Goal: Find contact information: Find contact information

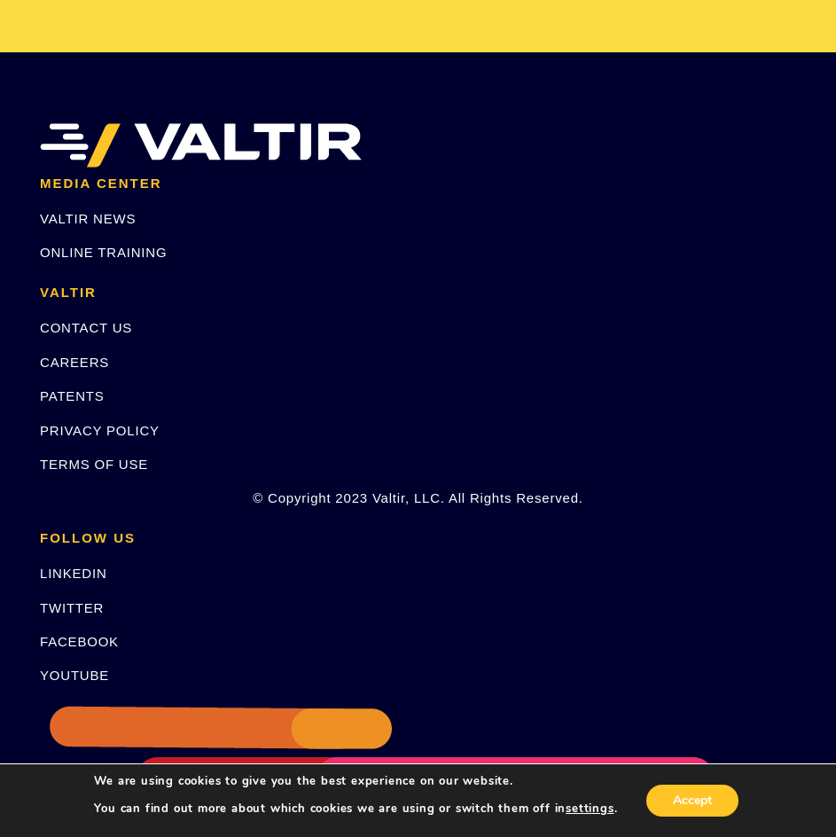
scroll to position [4450, 0]
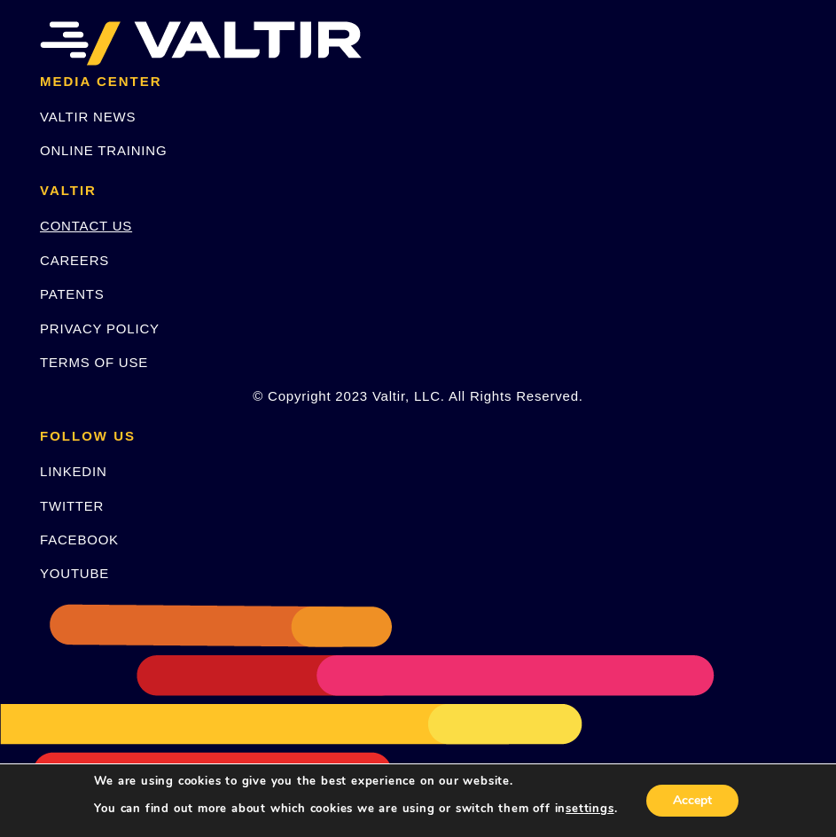
click at [85, 223] on link "CONTACT US" at bounding box center [86, 225] width 92 height 15
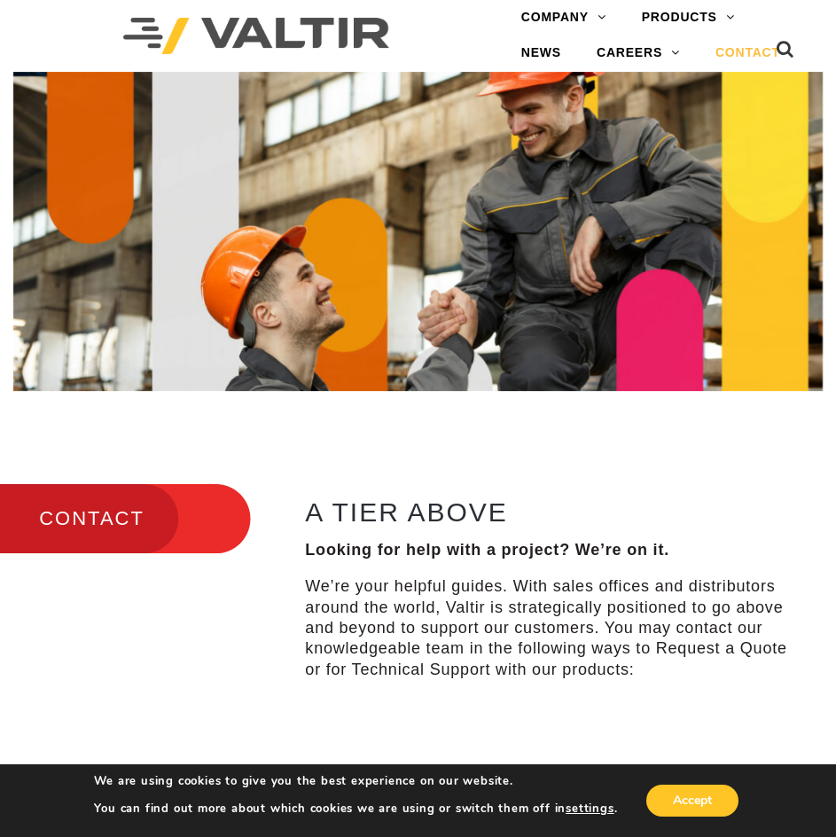
click at [709, 51] on link "CONTACT" at bounding box center [748, 52] width 100 height 35
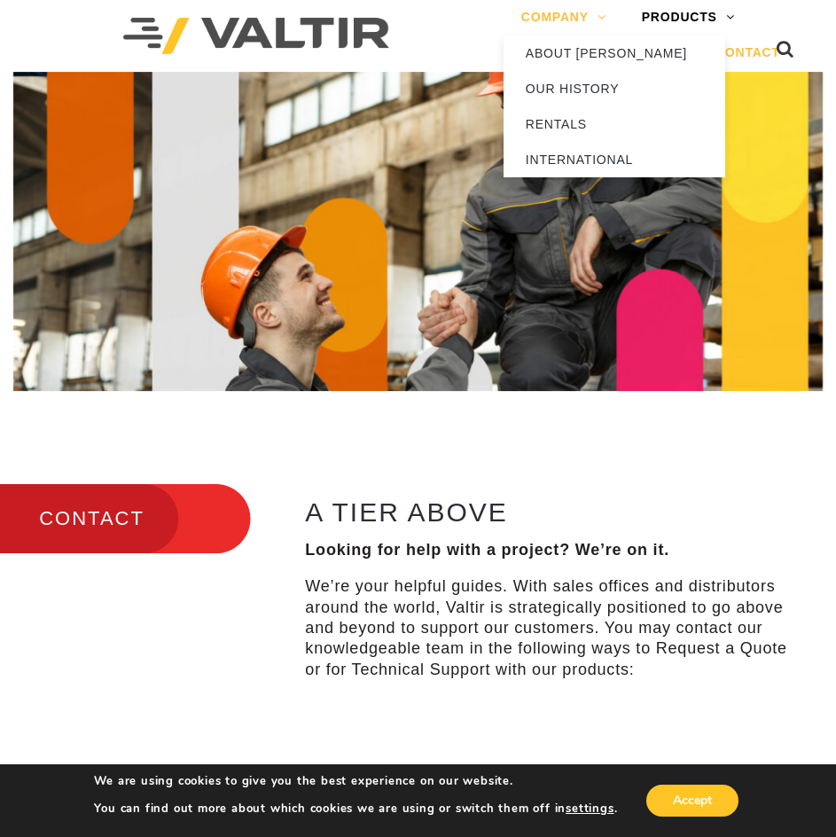
click at [540, 20] on link "COMPANY" at bounding box center [564, 17] width 121 height 35
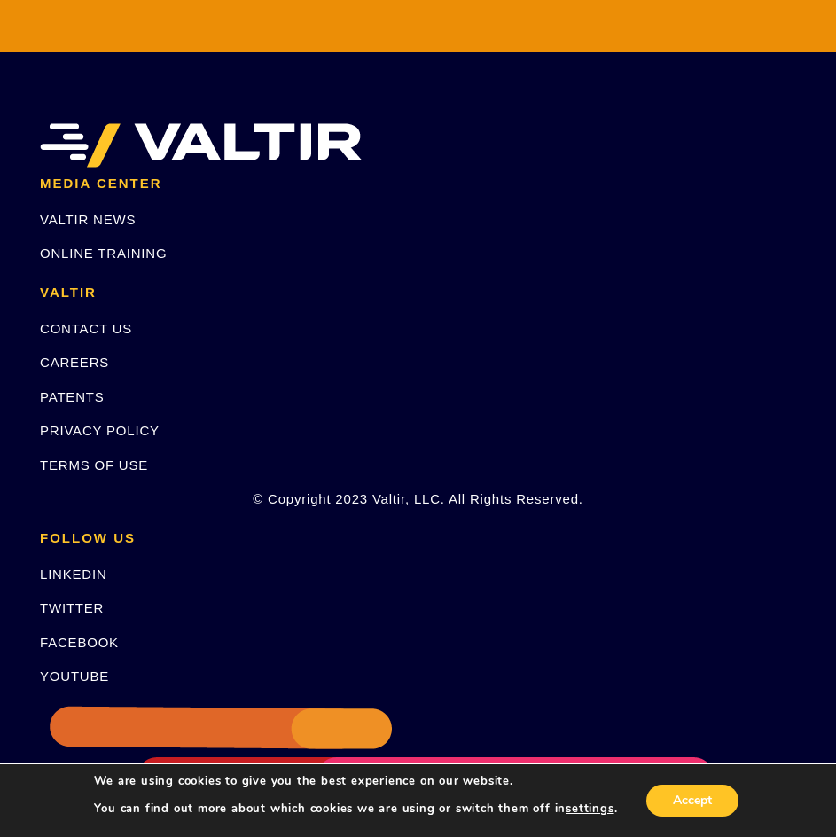
scroll to position [4615, 0]
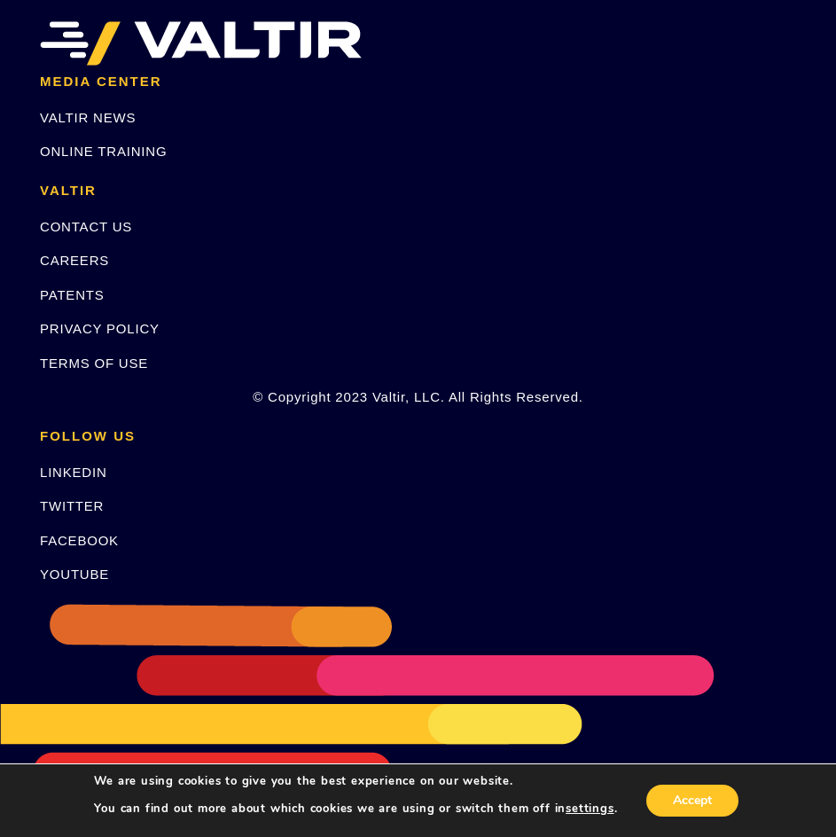
click at [74, 210] on li "VALTIR CONTACT US CAREERS PATENTS PRIVACY POLICY TERMS OF USE © Copyright 2023 …" at bounding box center [418, 302] width 783 height 237
click at [87, 220] on link "CONTACT US" at bounding box center [86, 226] width 92 height 15
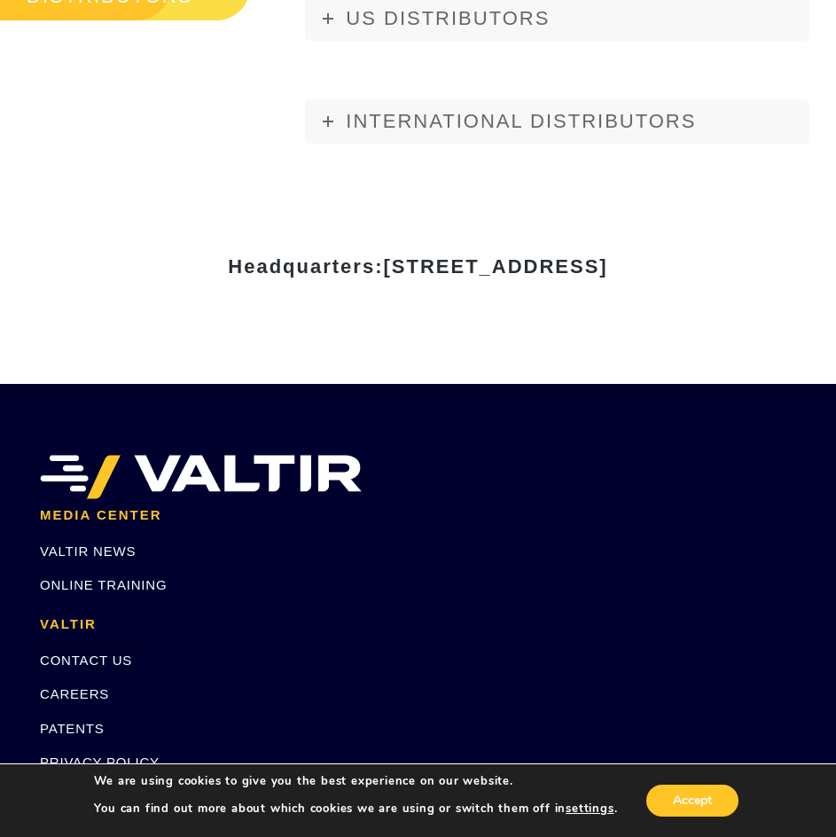
scroll to position [2495, 0]
